Goal: Obtain resource: Obtain resource

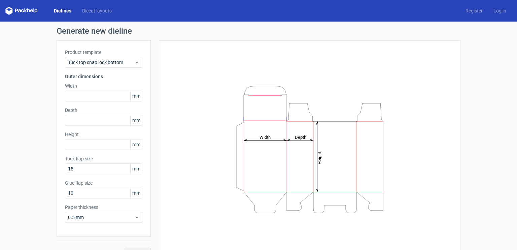
scroll to position [13, 0]
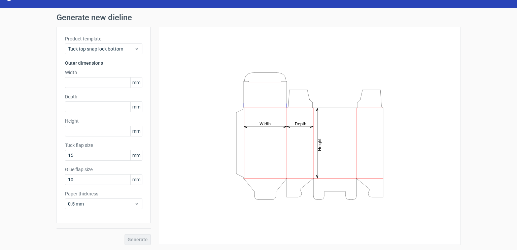
click at [135, 86] on span "mm" at bounding box center [136, 82] width 12 height 10
click at [134, 82] on span "mm" at bounding box center [136, 82] width 12 height 10
click at [128, 47] on span "Tuck top snap lock bottom" at bounding box center [101, 48] width 66 height 7
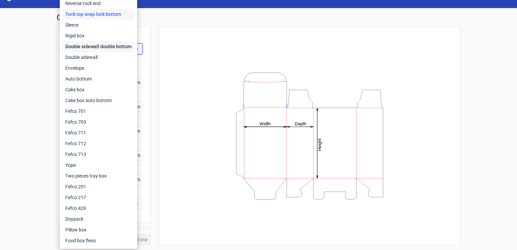
click at [127, 48] on div "Double sidewall double bottom" at bounding box center [99, 46] width 72 height 11
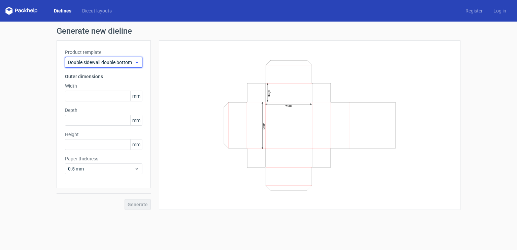
click at [118, 64] on span "Double sidewall double bottom" at bounding box center [101, 62] width 66 height 7
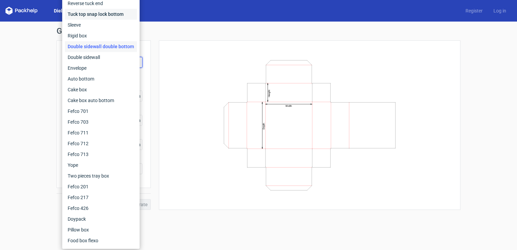
click at [101, 16] on div "Tuck top snap lock bottom" at bounding box center [101, 14] width 72 height 11
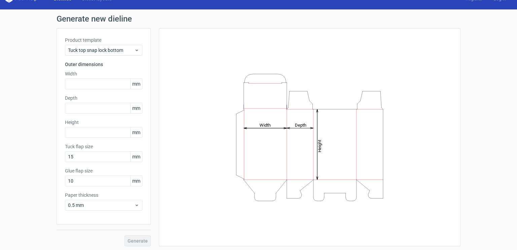
scroll to position [13, 0]
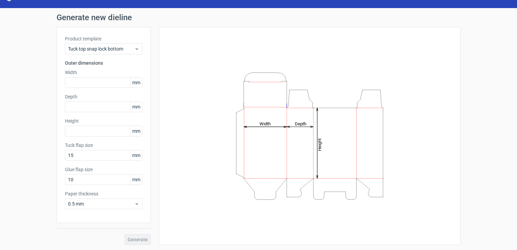
click at [133, 84] on span "mm" at bounding box center [136, 82] width 12 height 10
click at [93, 207] on div "0.5 mm" at bounding box center [103, 203] width 77 height 11
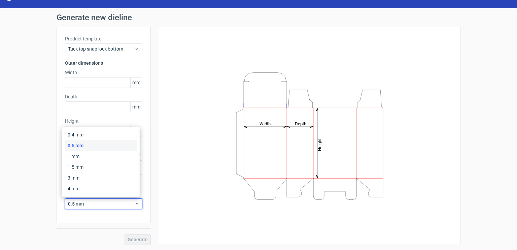
click at [87, 146] on div "0.5 mm" at bounding box center [101, 145] width 72 height 11
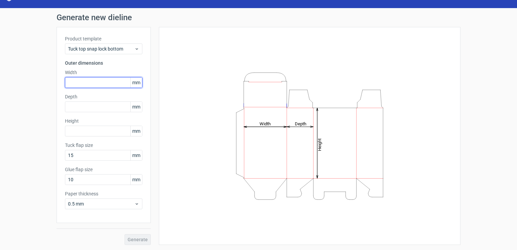
click at [92, 84] on input "text" at bounding box center [103, 82] width 77 height 11
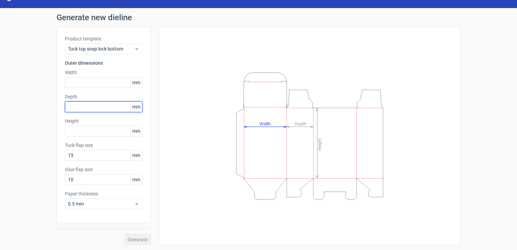
click at [109, 108] on input "text" at bounding box center [103, 106] width 77 height 11
paste input "508"
click at [109, 109] on input "508" at bounding box center [103, 106] width 77 height 11
click at [110, 118] on div "Product template Tuck top snap lock bottom Outer dimensions Width mm Depth 508 …" at bounding box center [104, 125] width 94 height 196
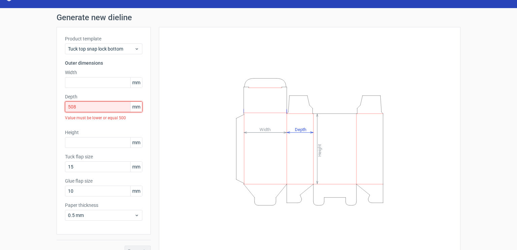
click at [86, 108] on input "508" at bounding box center [103, 106] width 77 height 11
paste input "text"
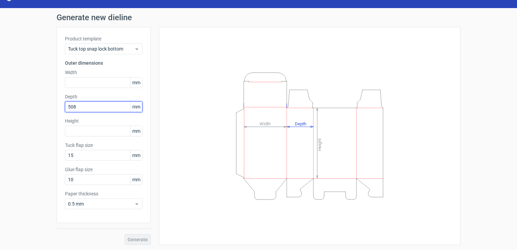
click at [69, 107] on input "508" at bounding box center [103, 106] width 77 height 11
type input "5"
type input "50"
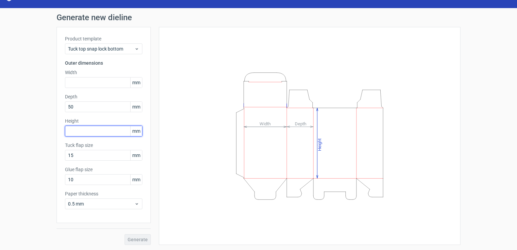
click at [77, 130] on input "text" at bounding box center [103, 131] width 77 height 11
type input "50"
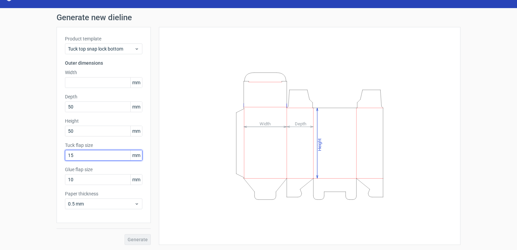
click at [84, 156] on input "15" at bounding box center [103, 155] width 77 height 11
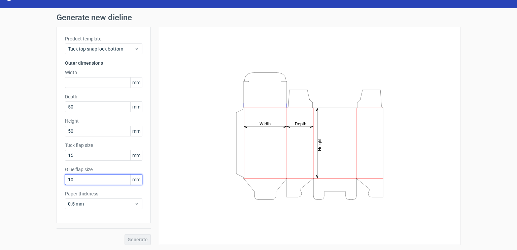
click at [91, 178] on input "10" at bounding box center [103, 179] width 77 height 11
click at [88, 177] on input "10" at bounding box center [103, 179] width 77 height 11
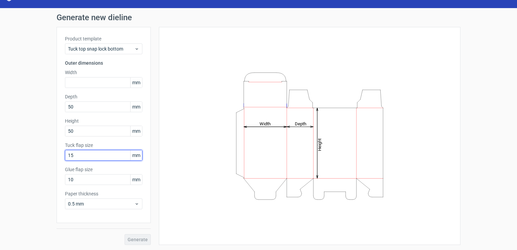
click at [84, 153] on input "15" at bounding box center [103, 155] width 77 height 11
click at [85, 185] on div "Product template Tuck top snap lock bottom Outer dimensions Width mm Depth 50 m…" at bounding box center [104, 125] width 94 height 196
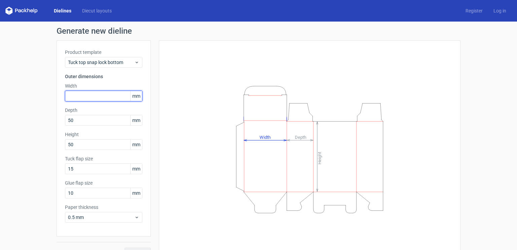
click at [99, 97] on input "text" at bounding box center [103, 96] width 77 height 11
type input "50"
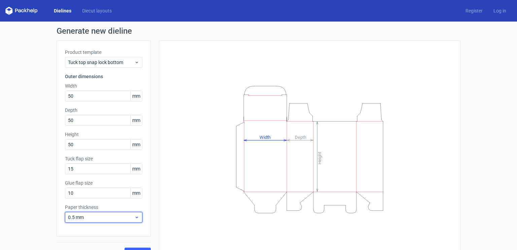
click at [79, 215] on span "0.5 mm" at bounding box center [101, 217] width 66 height 7
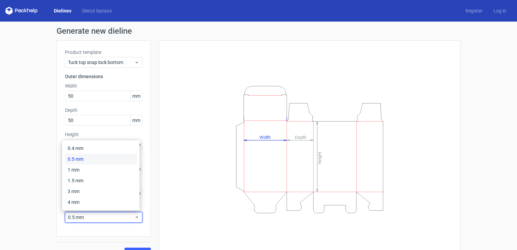
click at [26, 181] on div "Generate new dieline Product template Tuck top snap lock bottom Outer dimension…" at bounding box center [258, 143] width 517 height 242
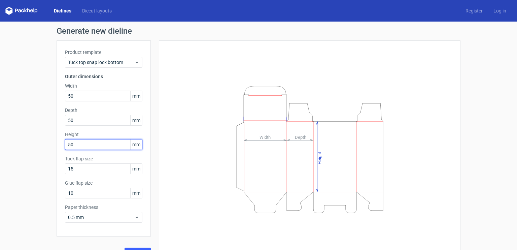
click at [76, 142] on input "50" at bounding box center [103, 144] width 77 height 11
type input "5"
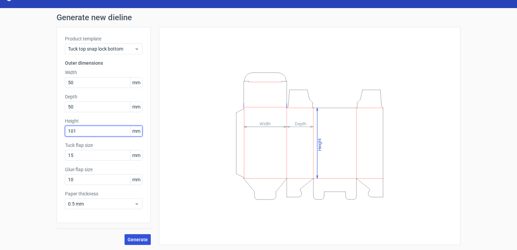
type input "101"
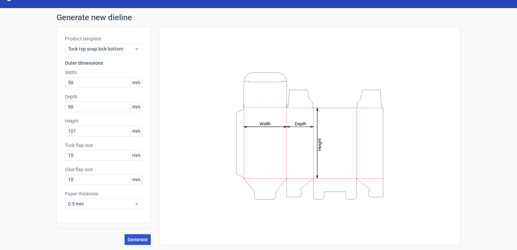
click at [133, 240] on span "Generate" at bounding box center [138, 239] width 20 height 5
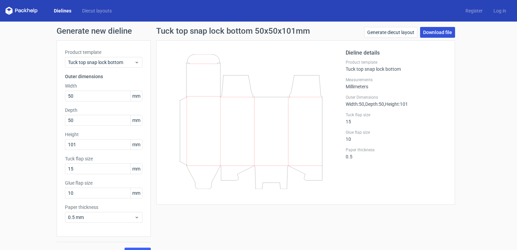
click at [424, 28] on link "Download file" at bounding box center [437, 32] width 35 height 11
